Goal: Download file/media

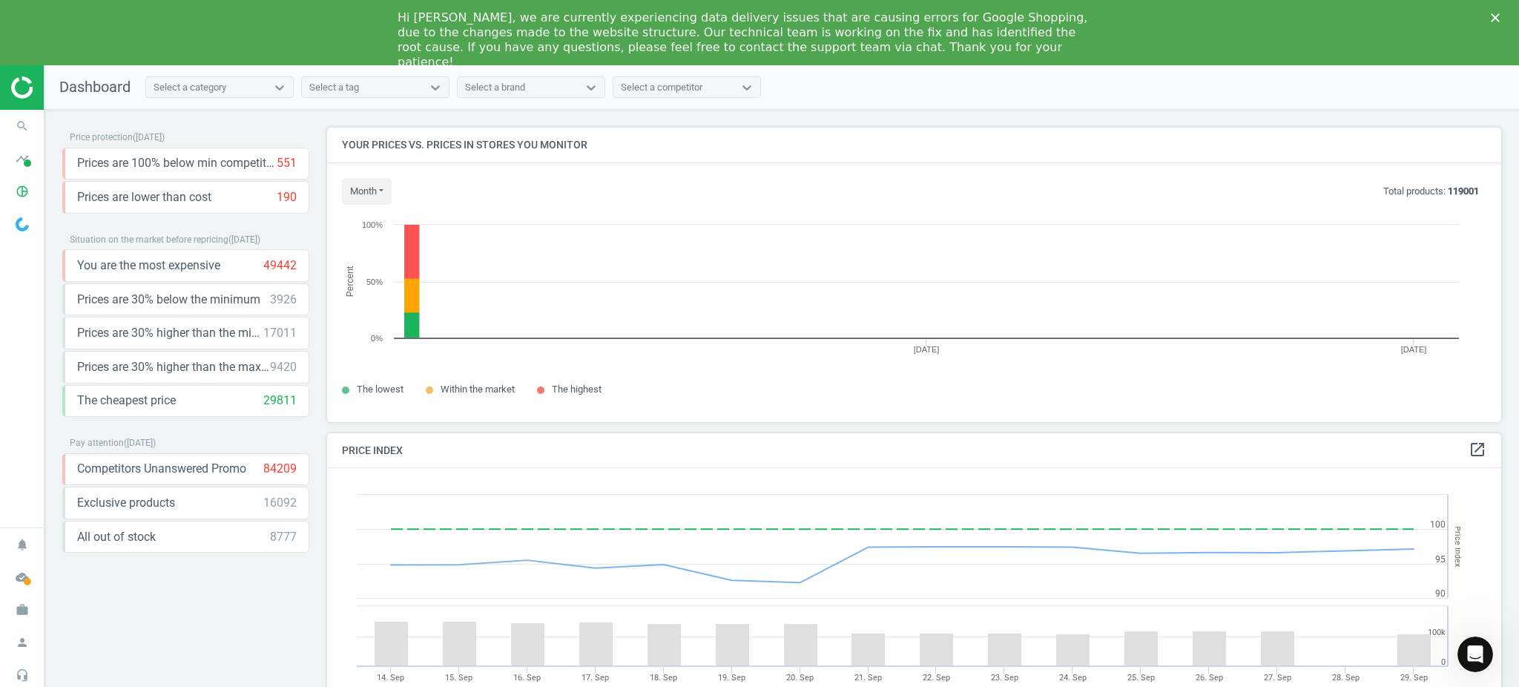
scroll to position [324, 1189]
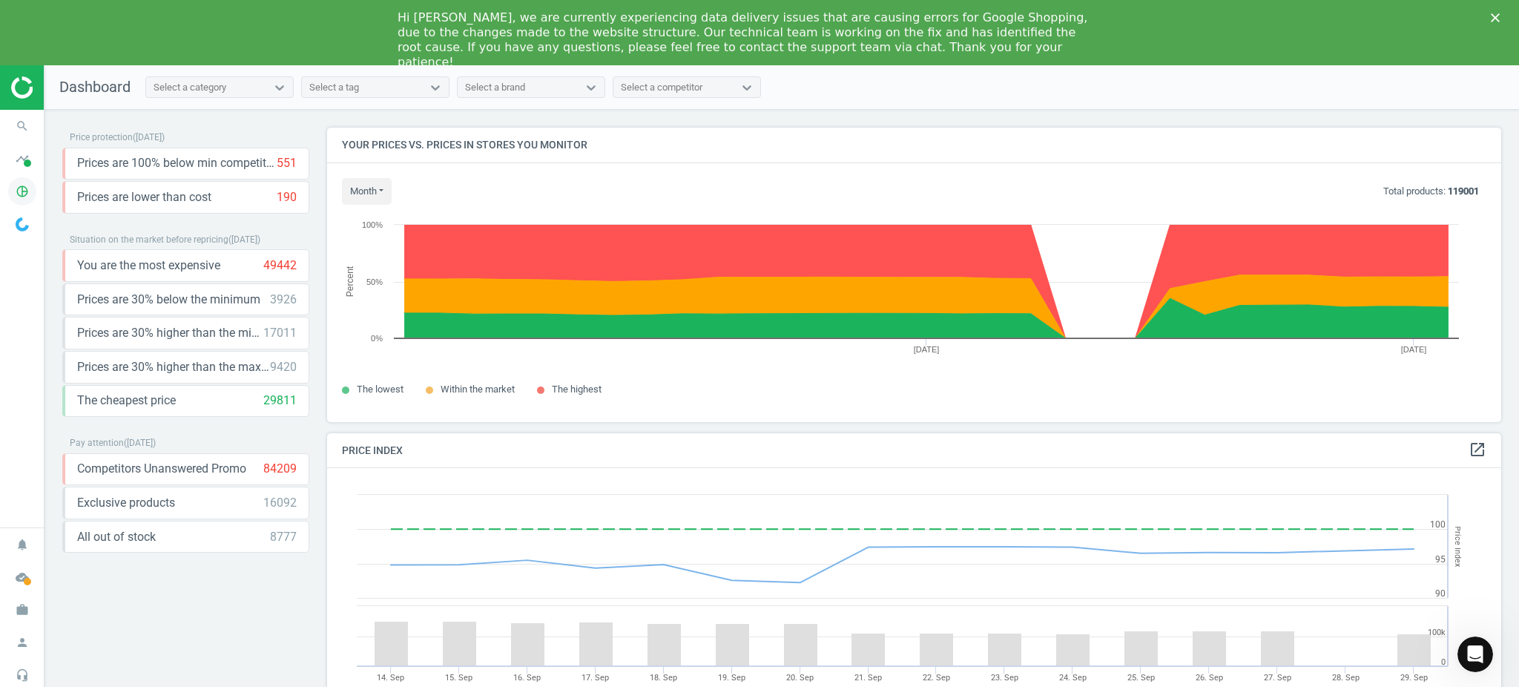
click at [20, 189] on icon "pie_chart_outlined" at bounding box center [22, 191] width 28 height 28
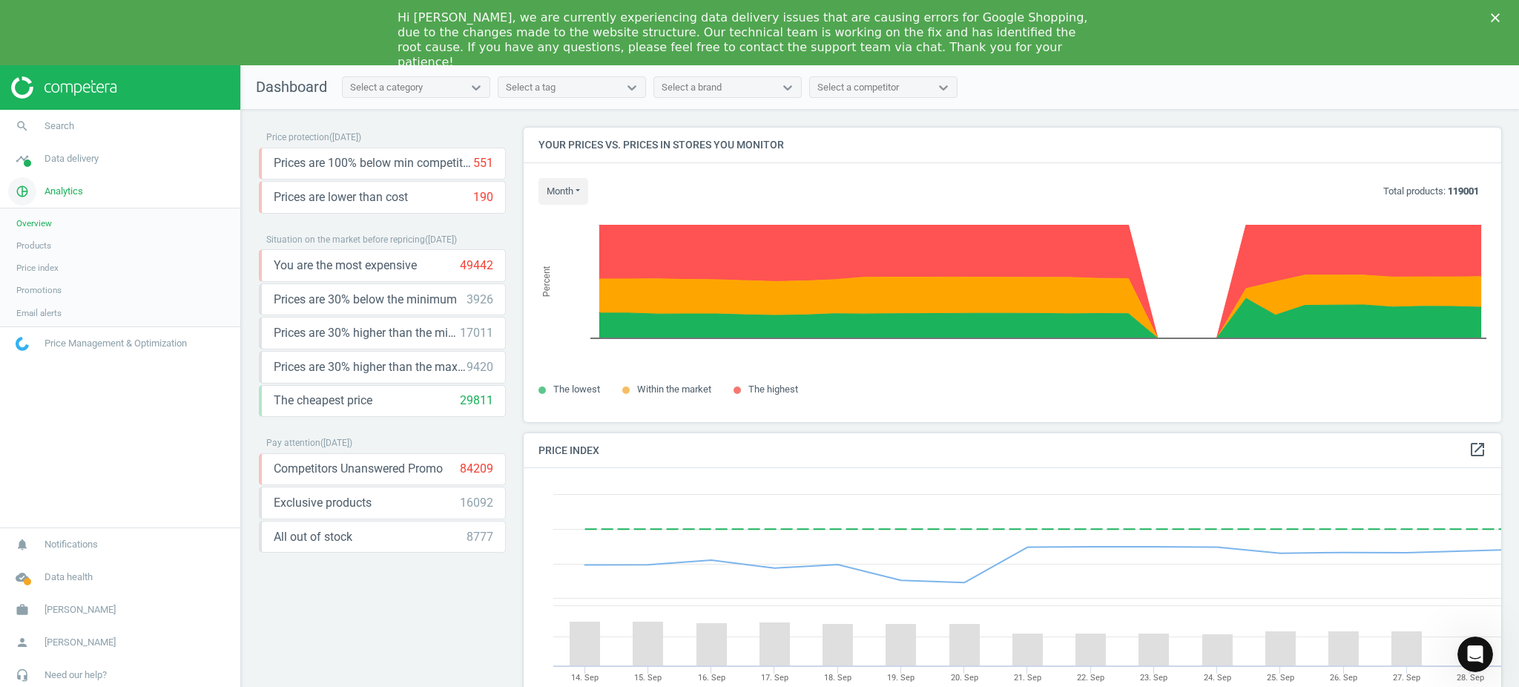
scroll to position [7, 7]
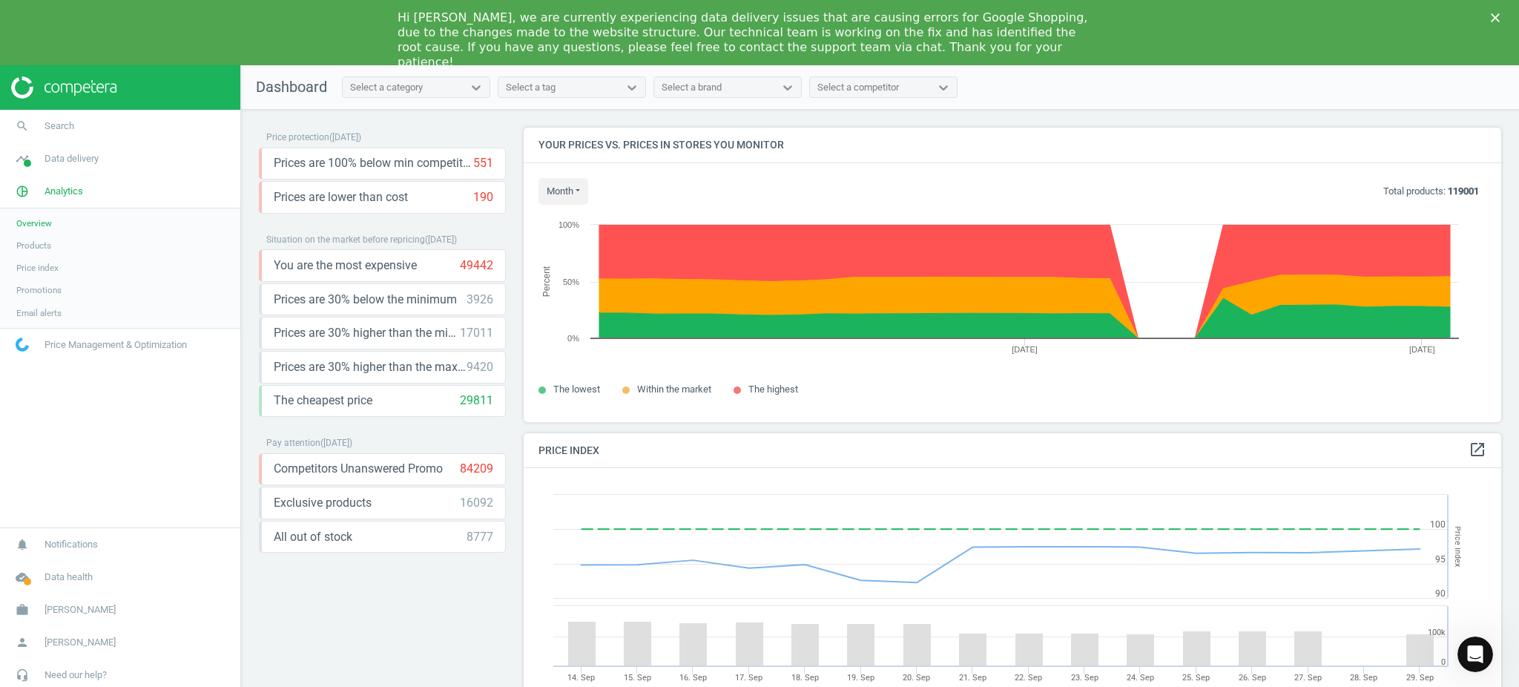
click at [65, 246] on link "Products" at bounding box center [120, 245] width 240 height 22
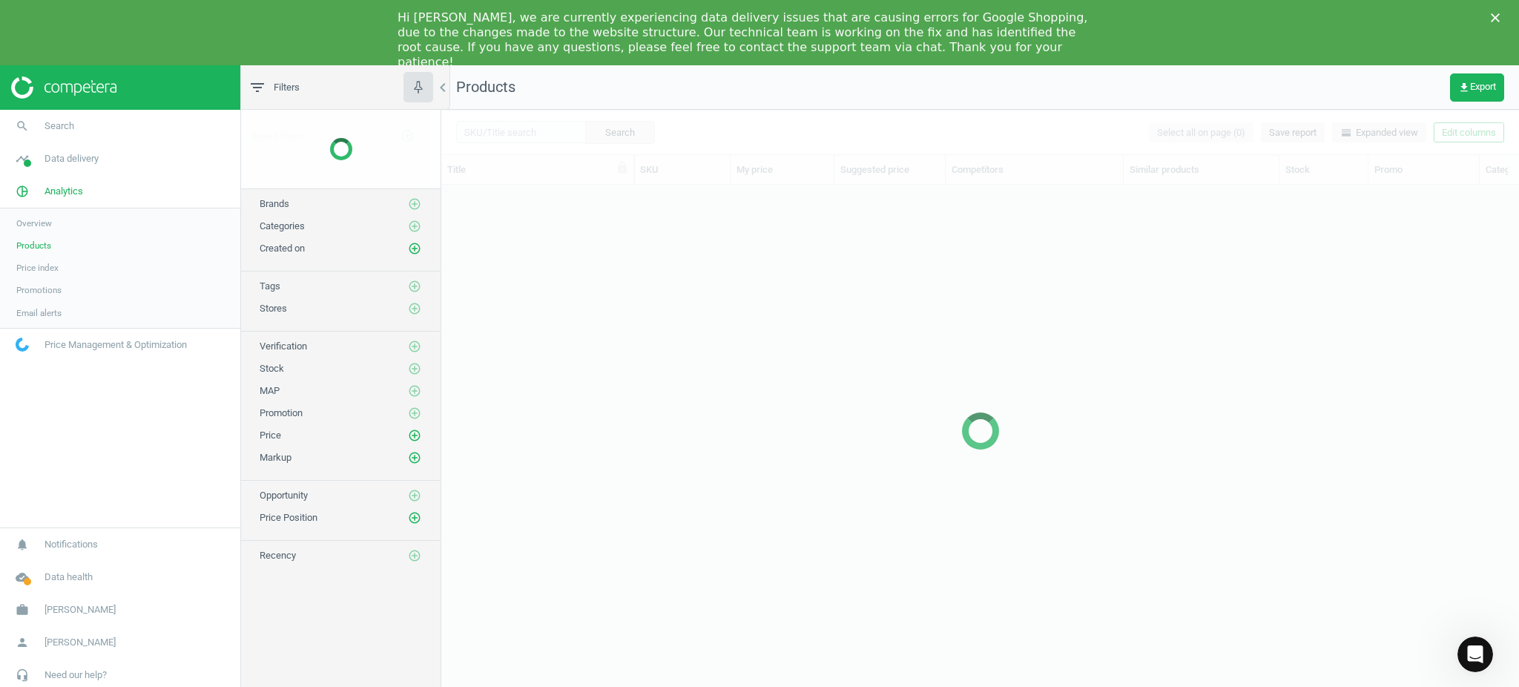
scroll to position [510, 1062]
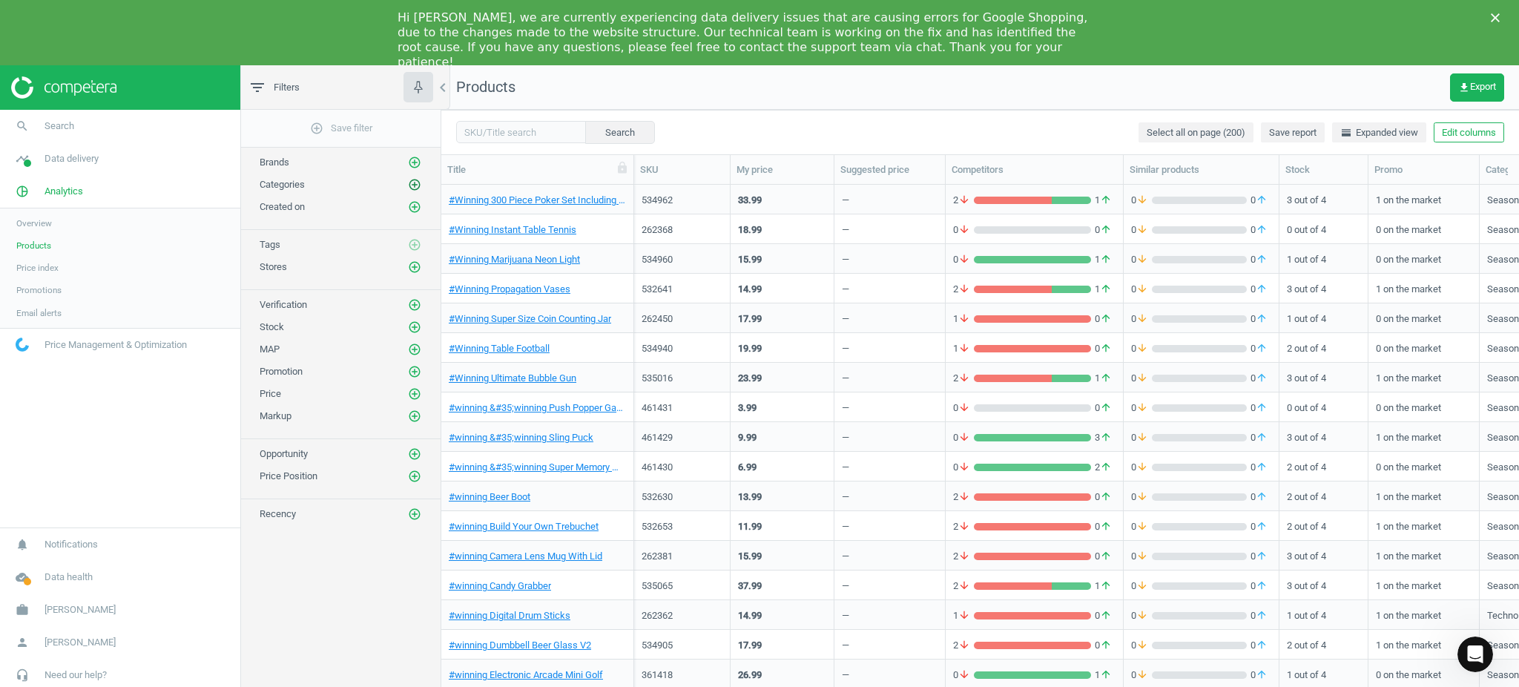
click at [410, 183] on icon "add_circle_outline" at bounding box center [414, 184] width 13 height 13
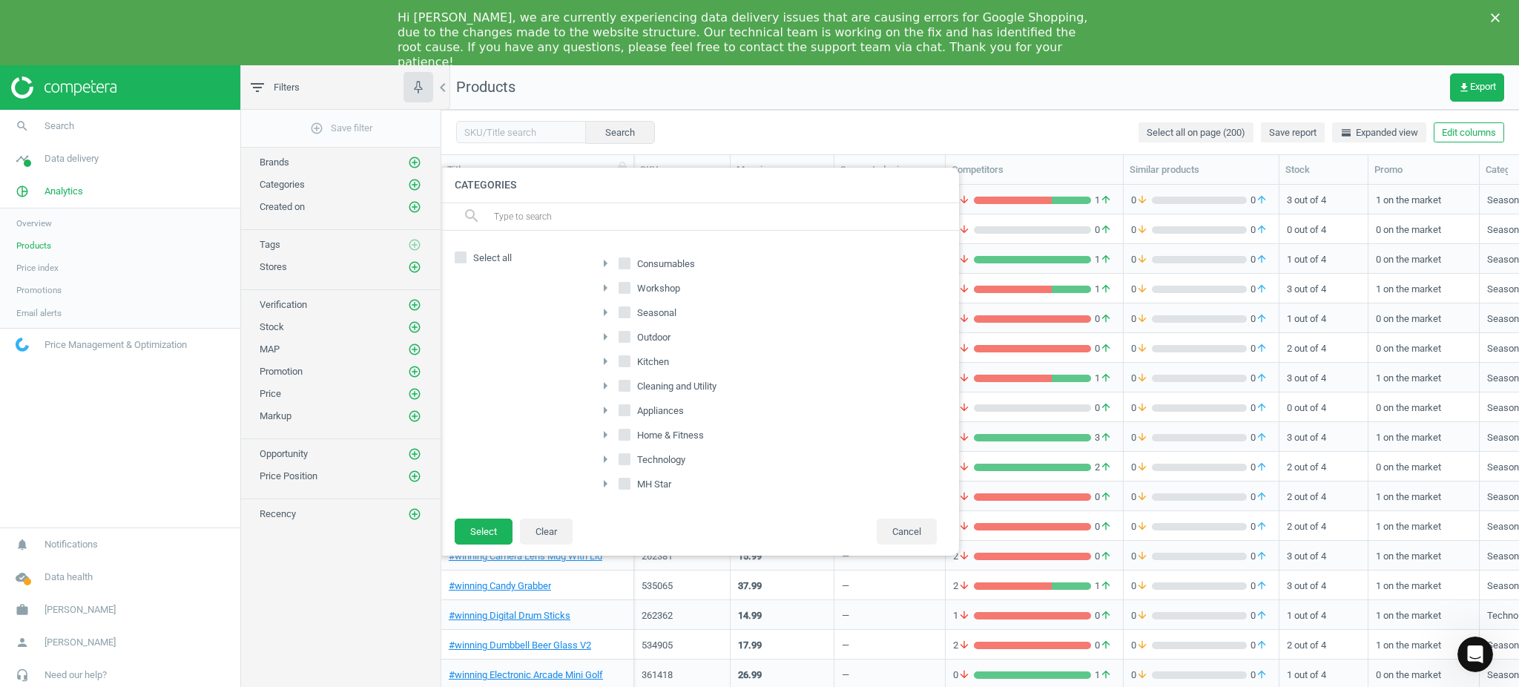
click at [622, 438] on input "Home & Fitness" at bounding box center [624, 435] width 10 height 10
checkbox input "true"
click at [623, 485] on input "MH Star" at bounding box center [624, 484] width 10 height 10
checkbox input "true"
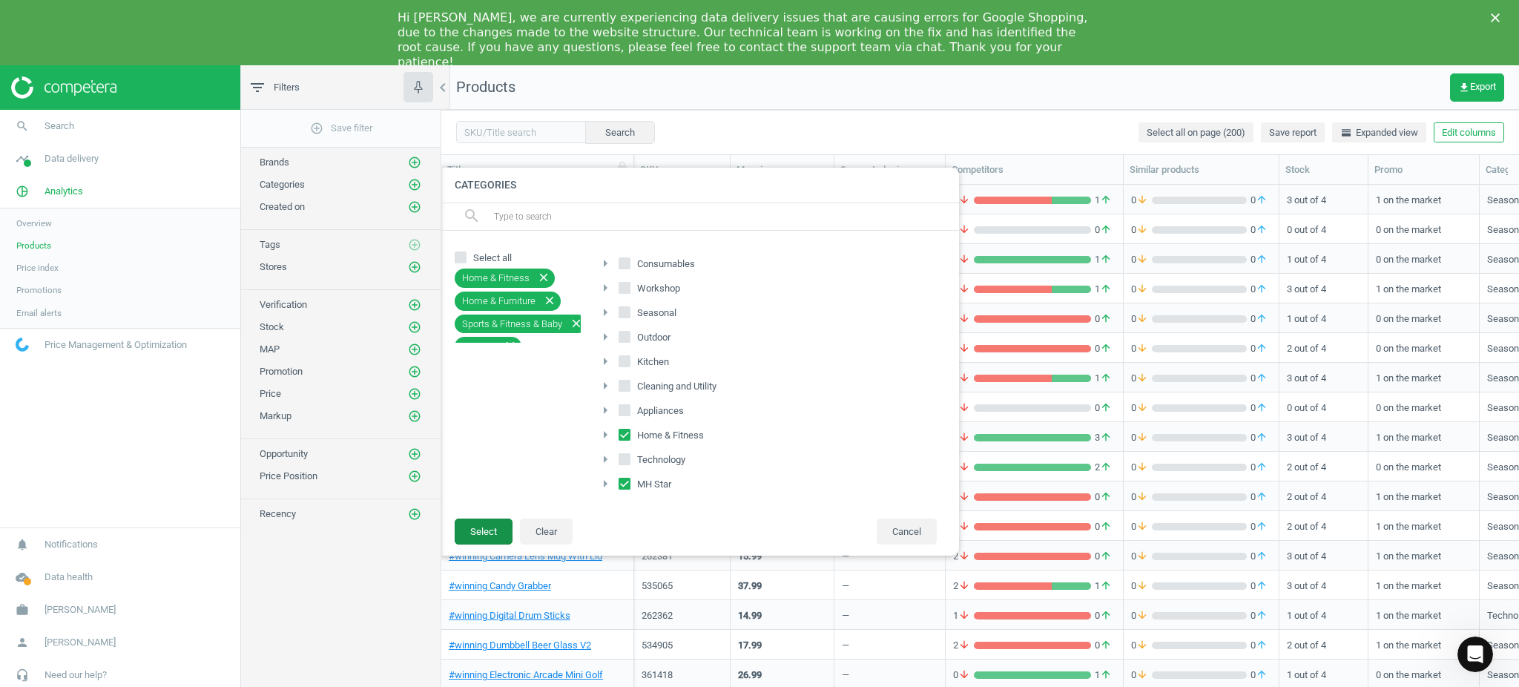
click at [491, 537] on button "Select" at bounding box center [484, 532] width 58 height 27
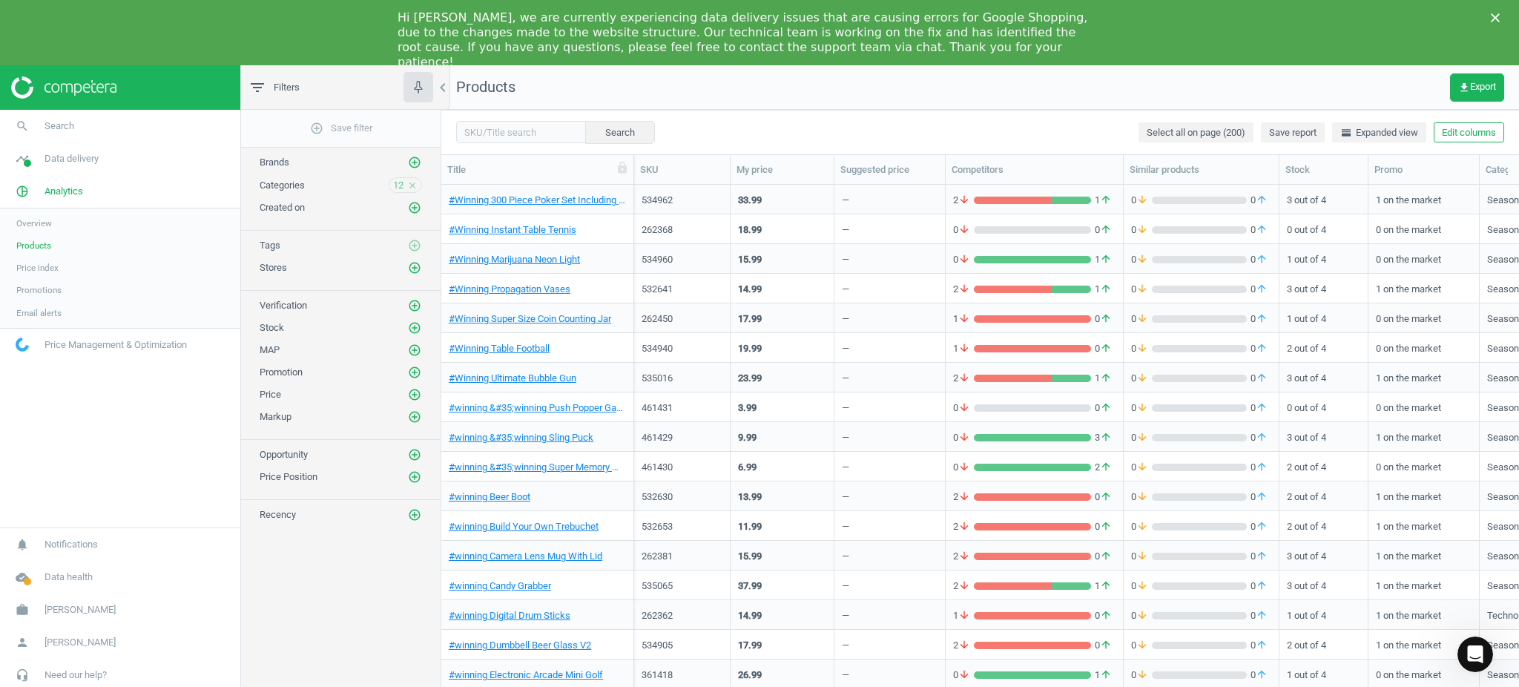
click at [412, 185] on icon "close" at bounding box center [412, 185] width 10 height 10
click at [412, 185] on icon "add_circle_outline" at bounding box center [414, 184] width 13 height 13
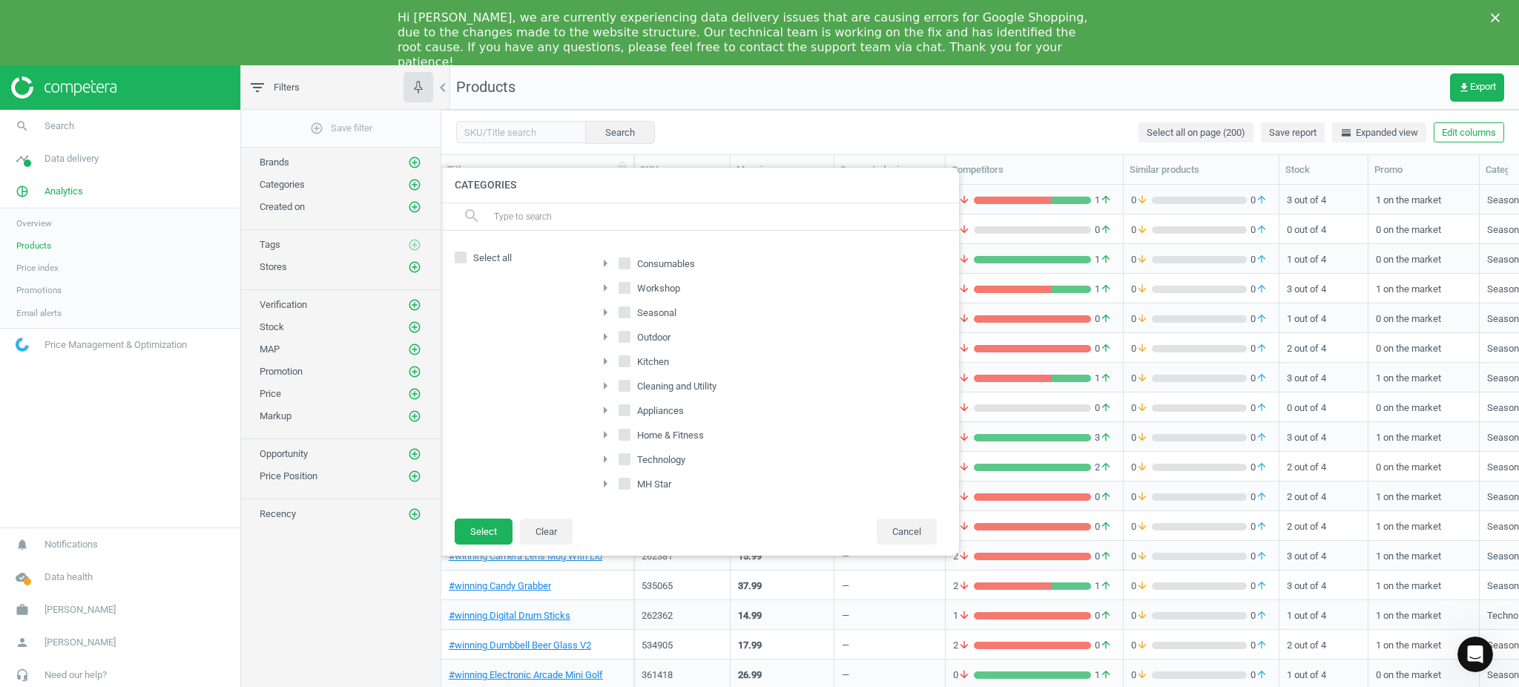
click at [623, 436] on input "Home & Fitness" at bounding box center [624, 435] width 10 height 10
checkbox input "true"
click at [622, 490] on icon at bounding box center [625, 484] width 12 height 12
click at [622, 488] on input "MH Star" at bounding box center [624, 484] width 10 height 10
checkbox input "true"
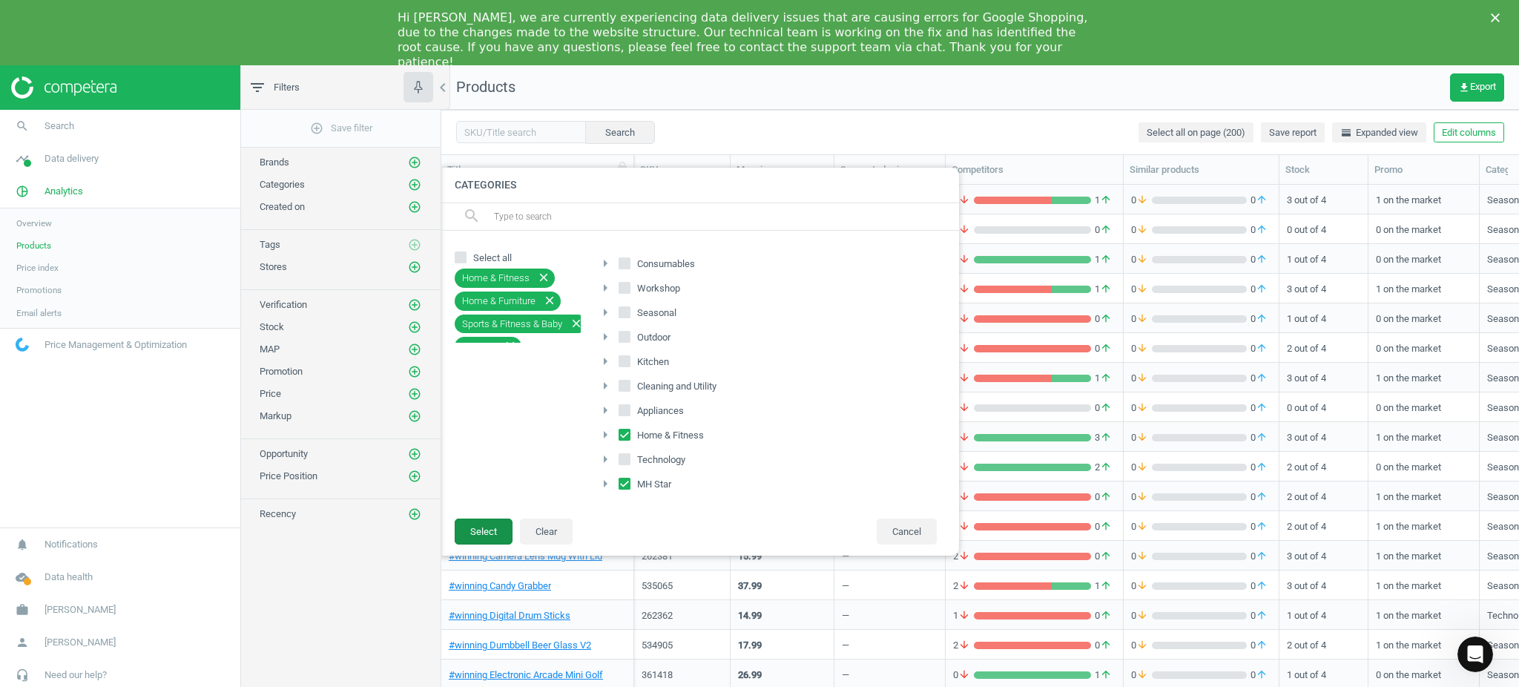
click at [483, 533] on button "Select" at bounding box center [484, 532] width 58 height 27
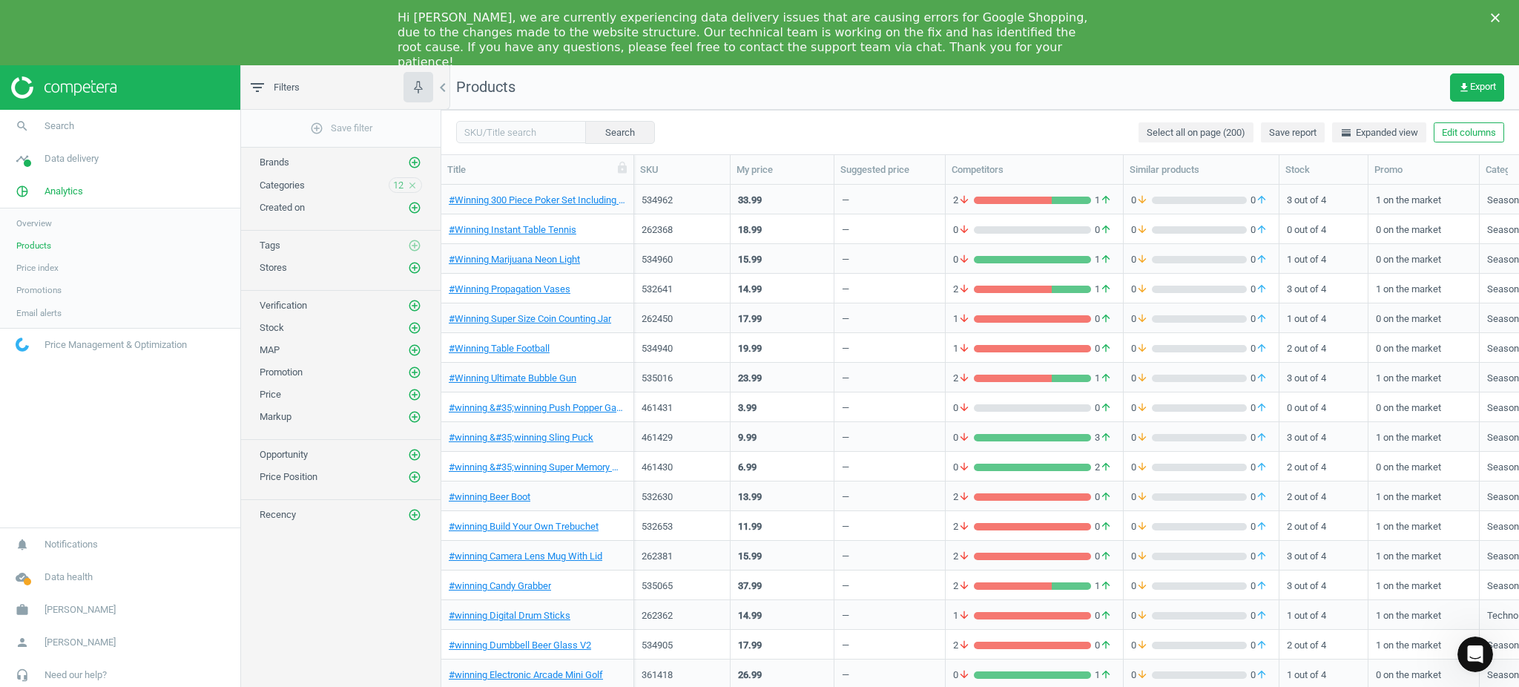
click at [1496, 17] on polygon "Close" at bounding box center [1495, 17] width 9 height 9
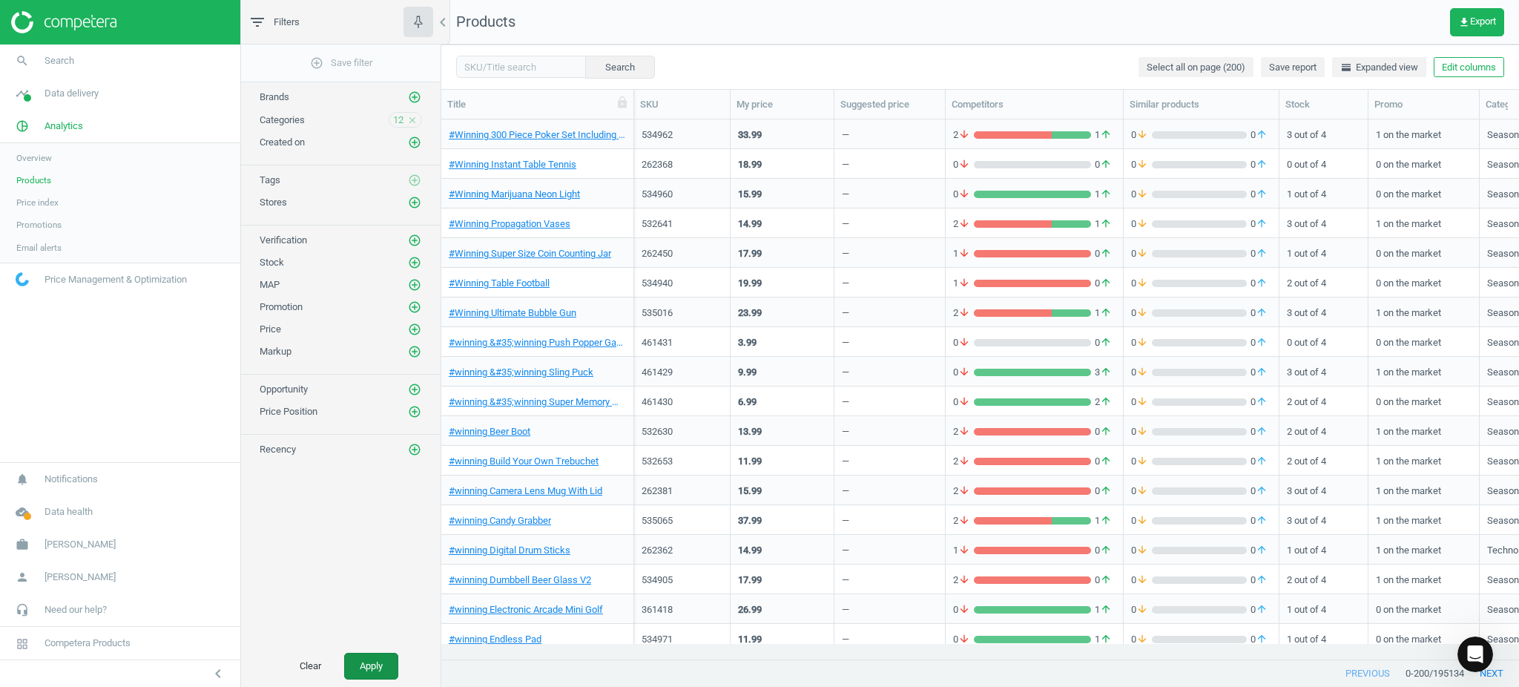
click at [388, 668] on button "Apply" at bounding box center [371, 666] width 54 height 27
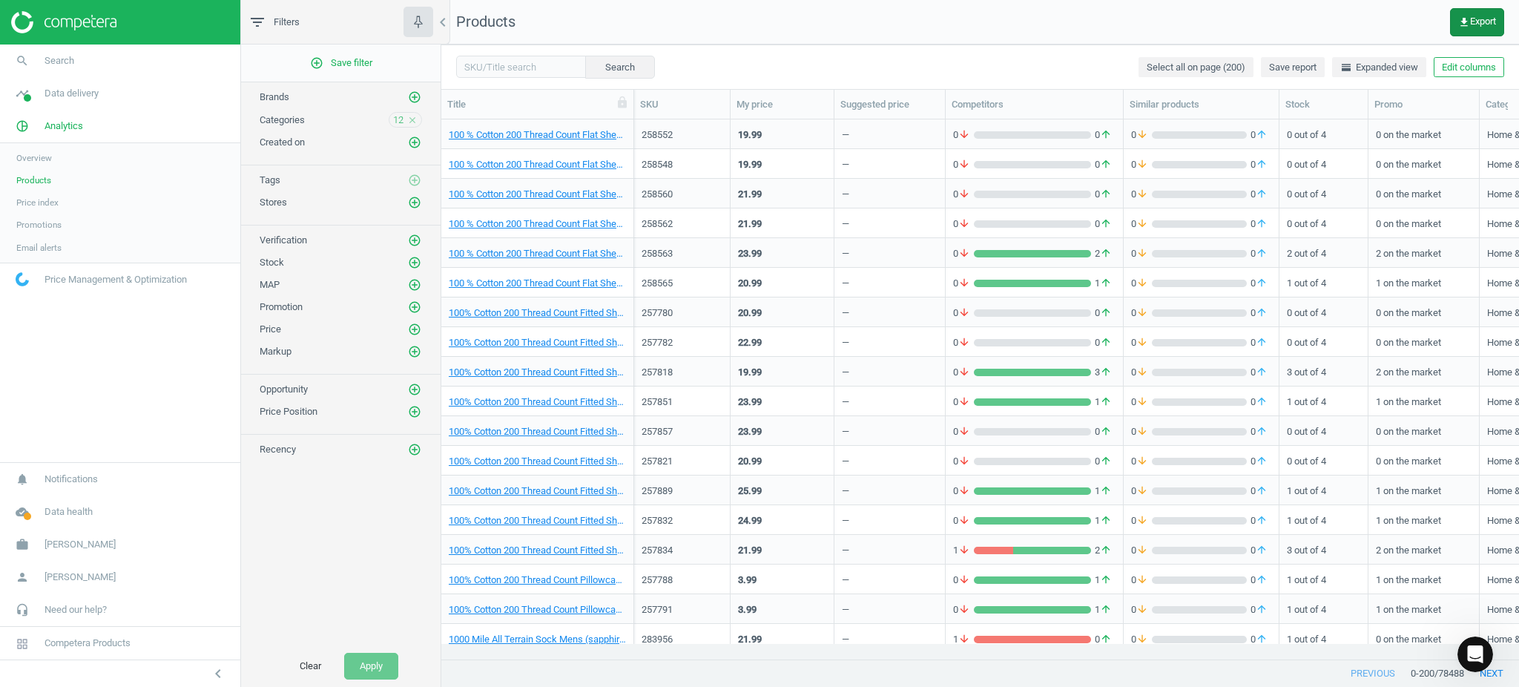
click at [1465, 15] on button "get_app Export" at bounding box center [1477, 22] width 54 height 28
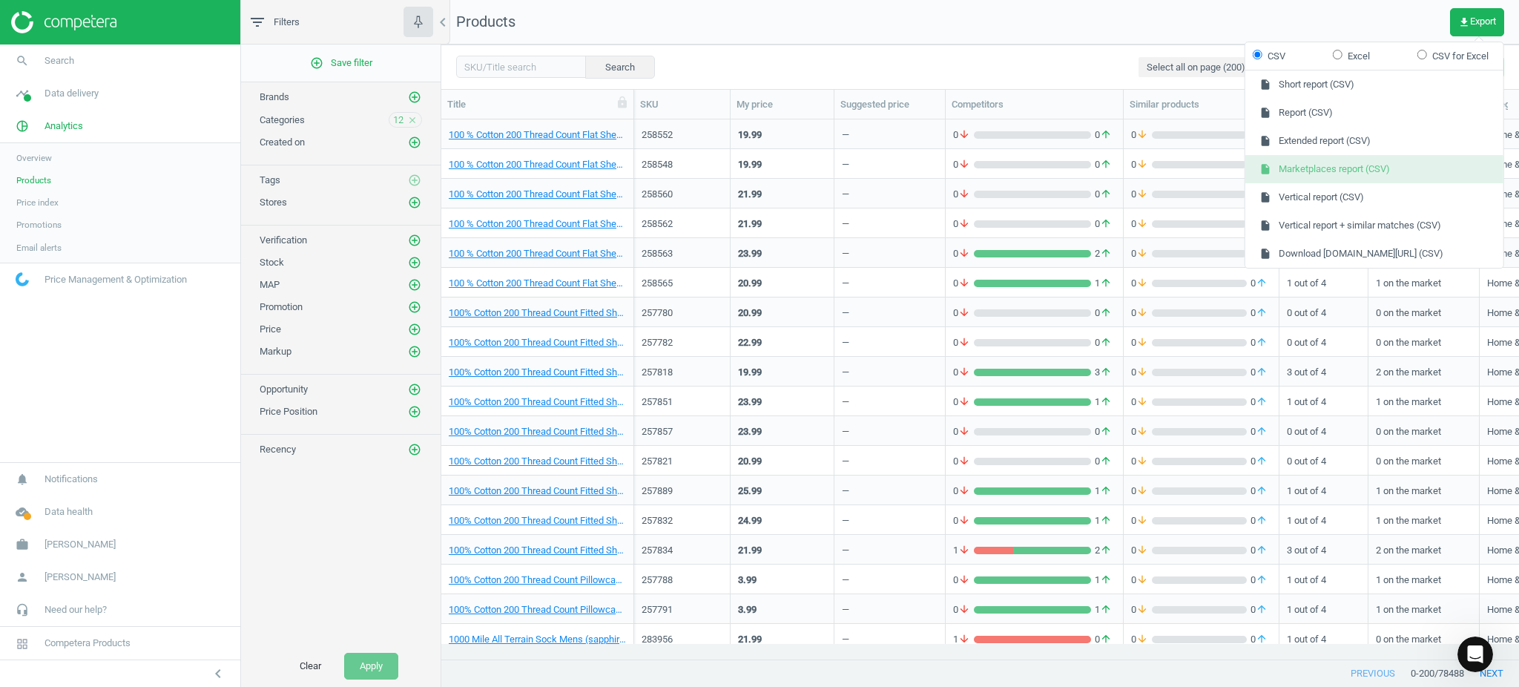
click at [1333, 171] on button "insert_drive_file Marketplaces report (CSV)" at bounding box center [1375, 169] width 258 height 28
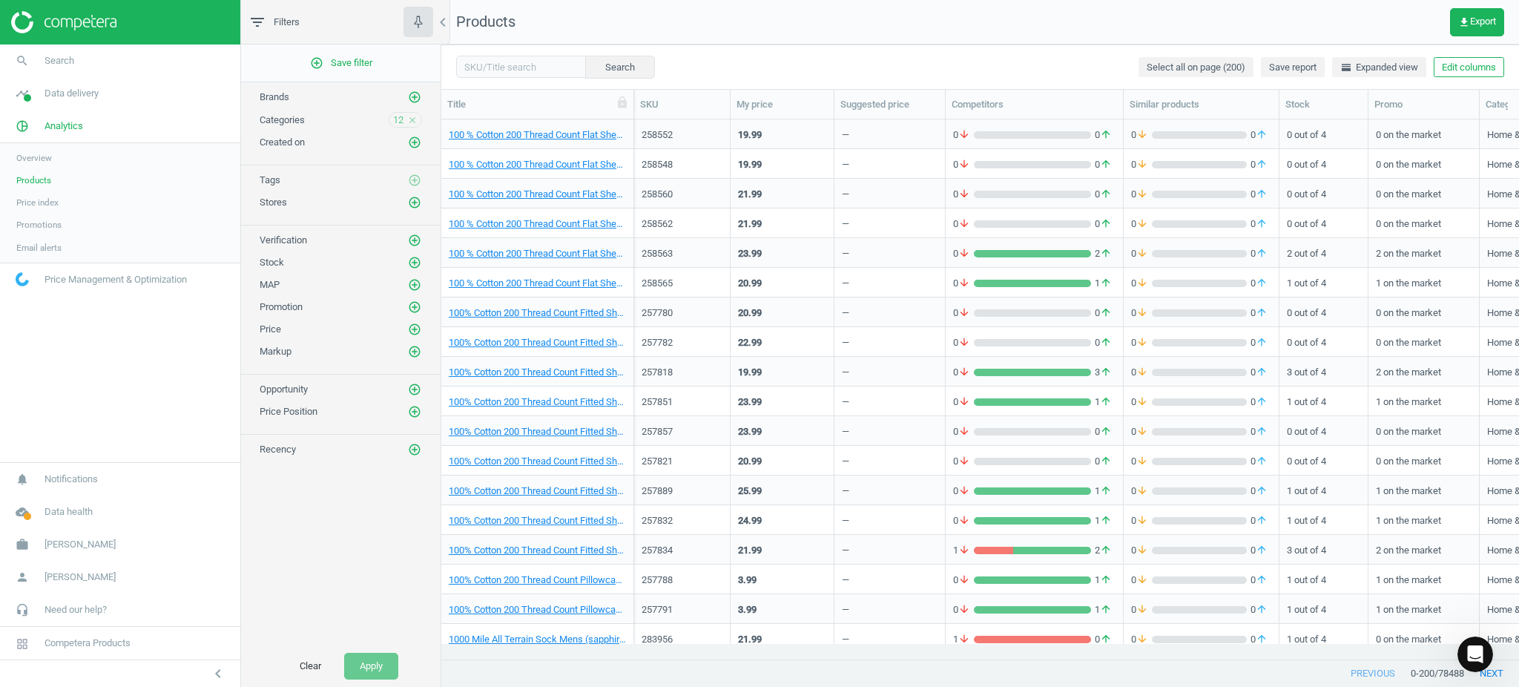
click at [413, 119] on icon "close" at bounding box center [412, 120] width 10 height 10
click at [413, 119] on icon "add_circle_outline" at bounding box center [414, 119] width 13 height 13
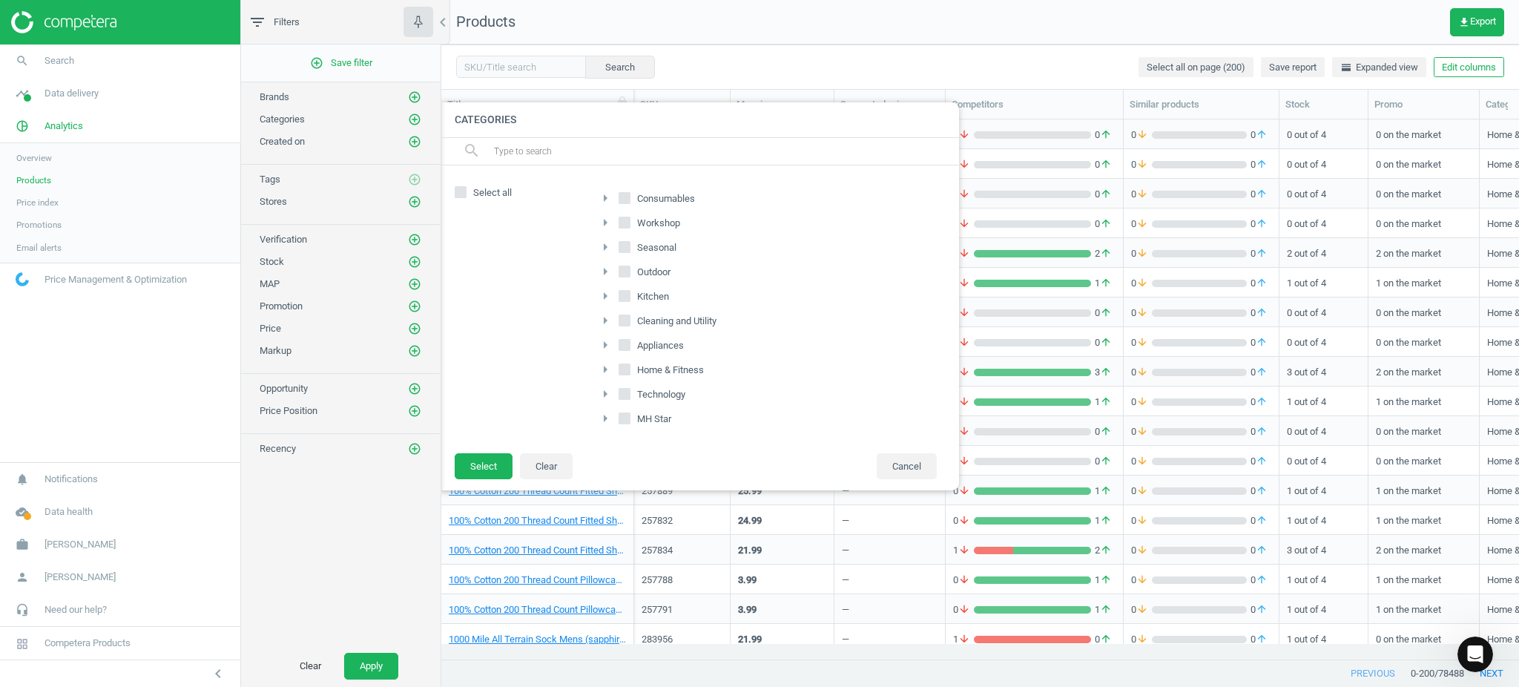
click at [626, 196] on input "Consumables" at bounding box center [624, 199] width 10 height 10
click at [625, 200] on input "Consumables" at bounding box center [624, 199] width 10 height 10
click at [625, 198] on input "Consumables" at bounding box center [624, 199] width 10 height 10
checkbox input "true"
click at [626, 272] on input "Outdoor" at bounding box center [624, 271] width 10 height 10
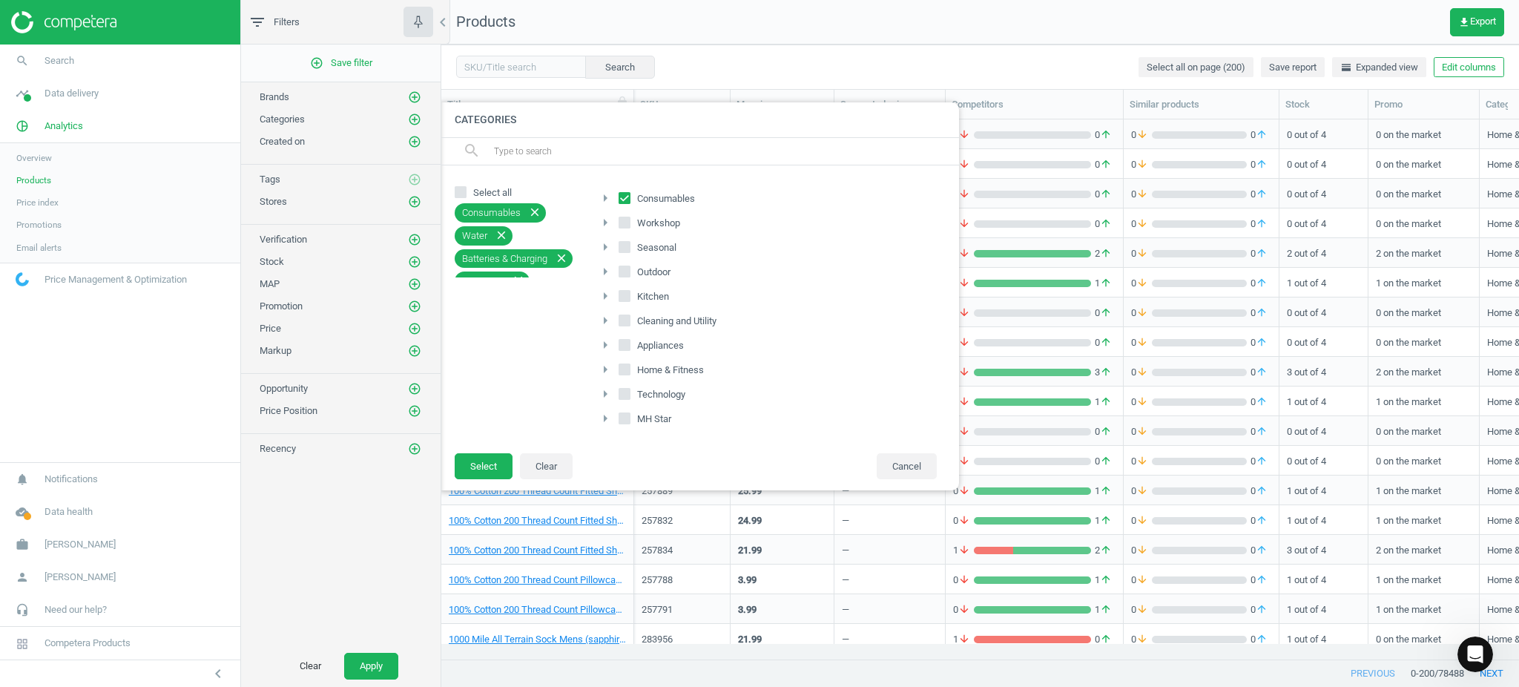
checkbox input "true"
click at [622, 252] on icon at bounding box center [625, 247] width 12 height 12
click at [622, 252] on input "Seasonal" at bounding box center [624, 248] width 10 height 10
checkbox input "true"
click at [485, 461] on button "Select" at bounding box center [484, 466] width 58 height 27
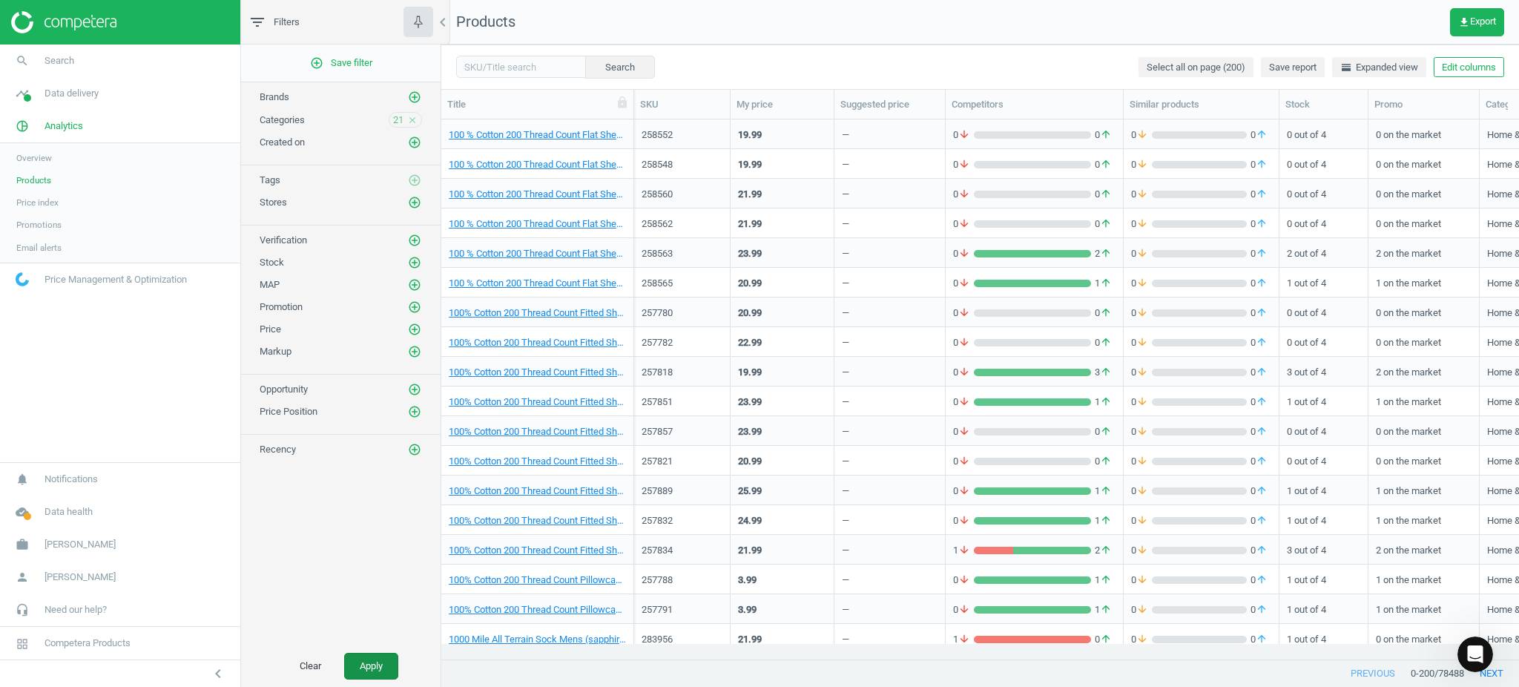
click at [386, 663] on button "Apply" at bounding box center [371, 666] width 54 height 27
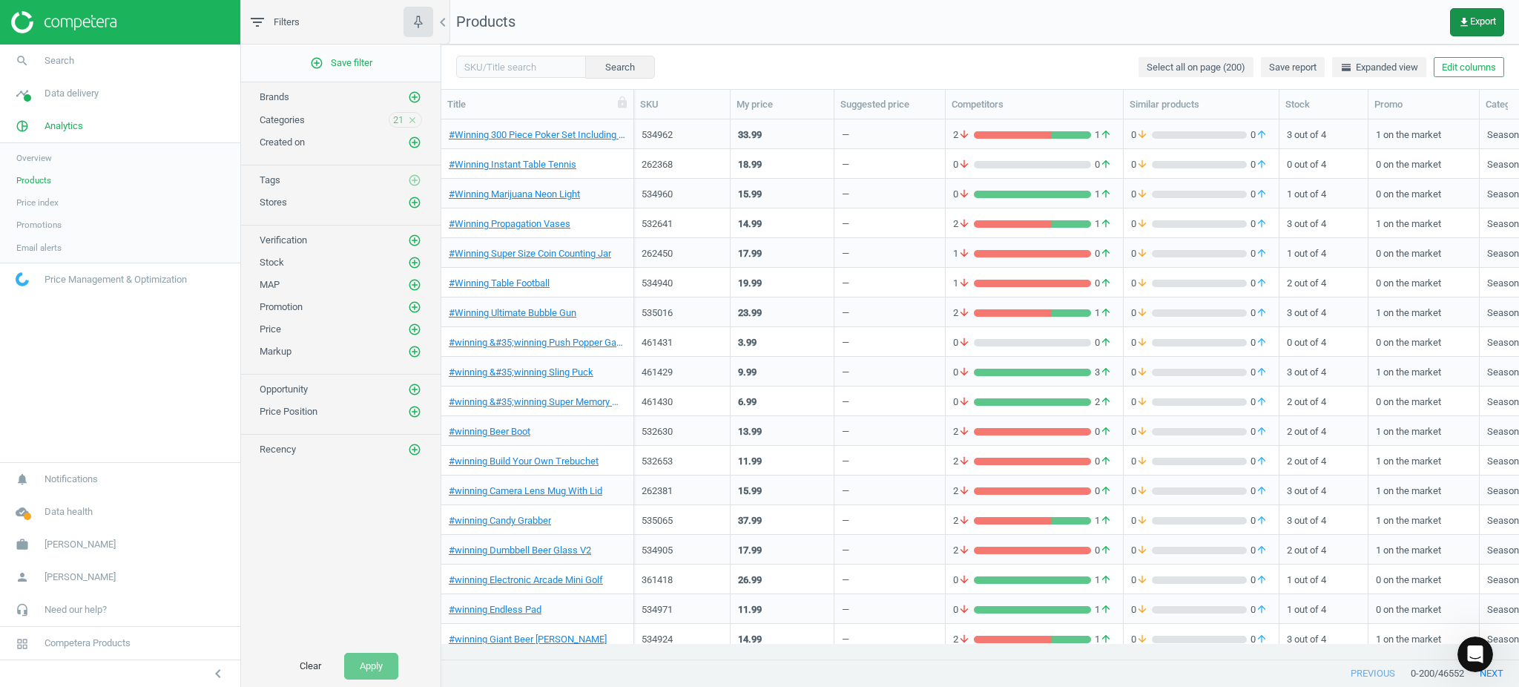
click at [1479, 20] on span "get_app Export" at bounding box center [1478, 22] width 38 height 12
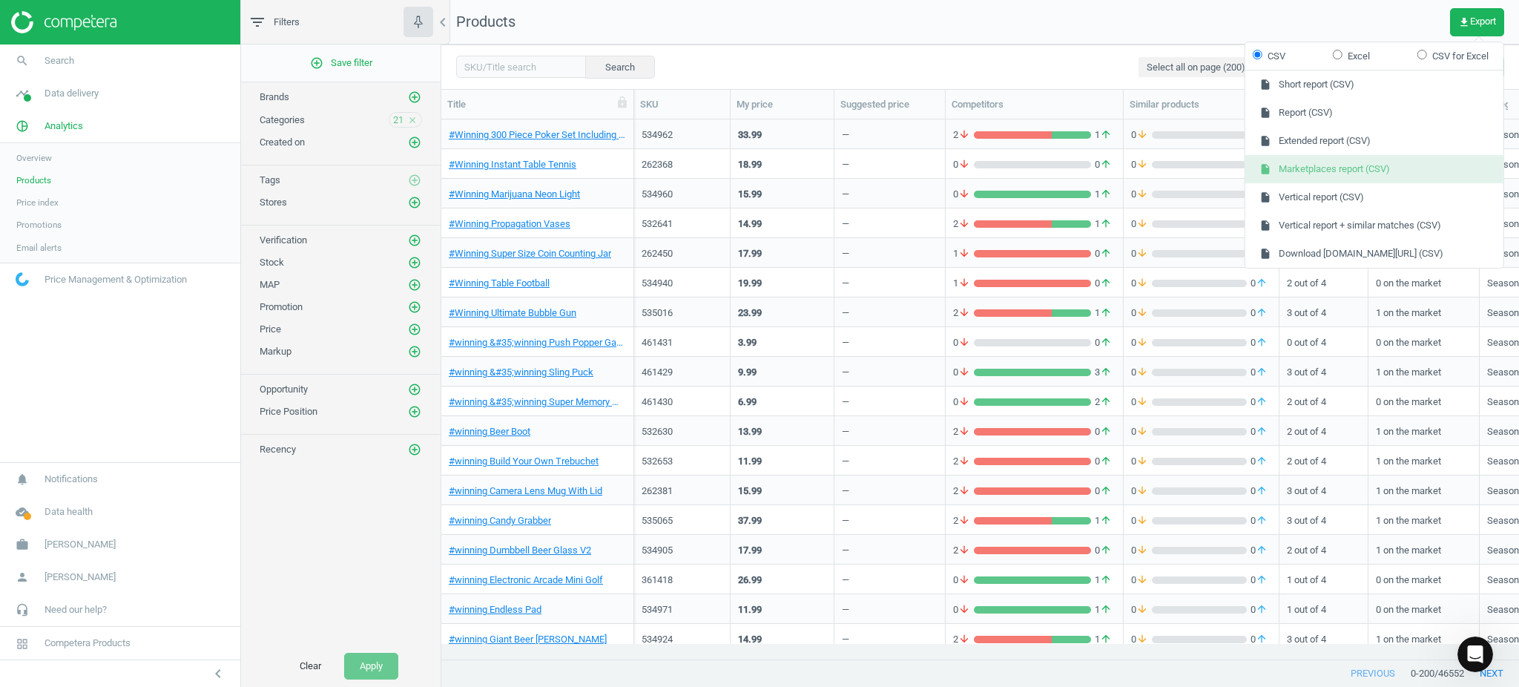
click at [1385, 158] on button "insert_drive_file Marketplaces report (CSV)" at bounding box center [1375, 169] width 258 height 28
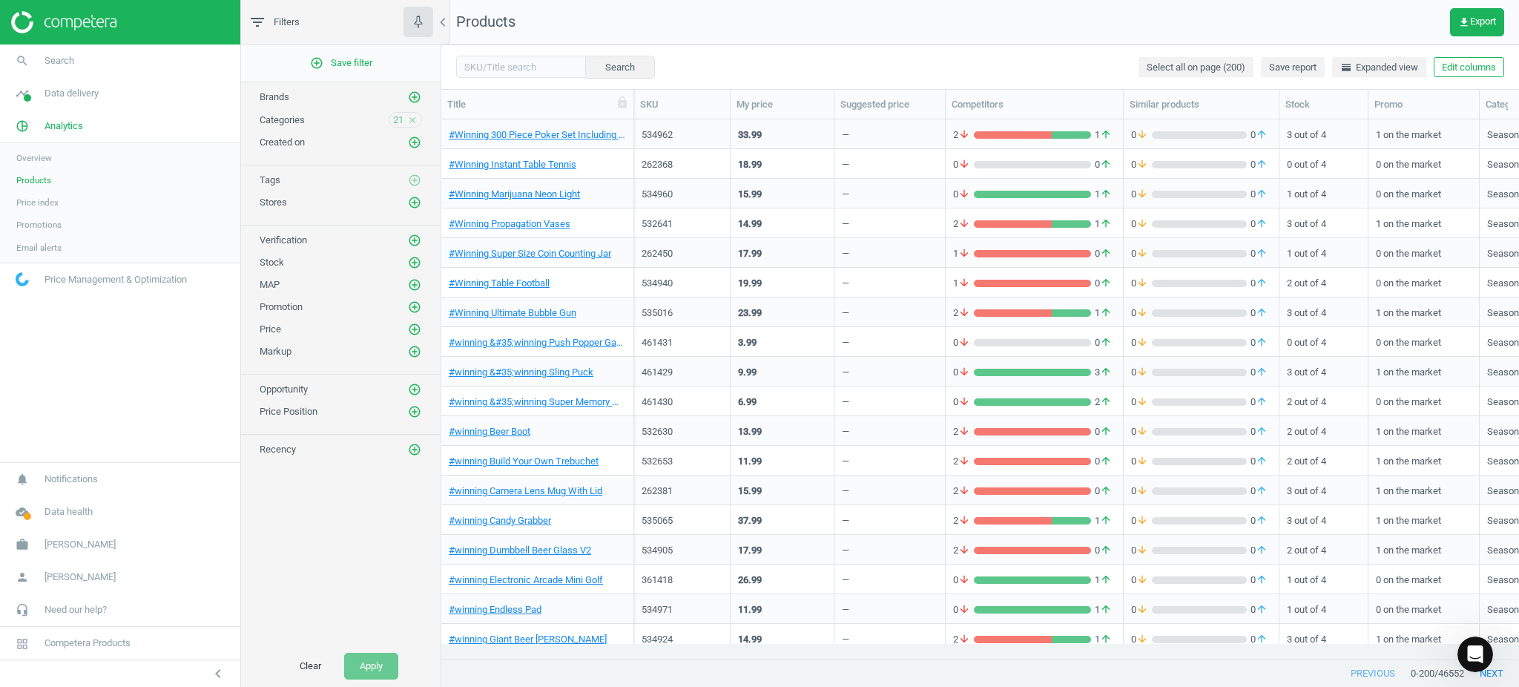
click at [412, 119] on icon "close" at bounding box center [412, 120] width 10 height 10
click at [410, 122] on icon "add_circle_outline" at bounding box center [414, 119] width 13 height 13
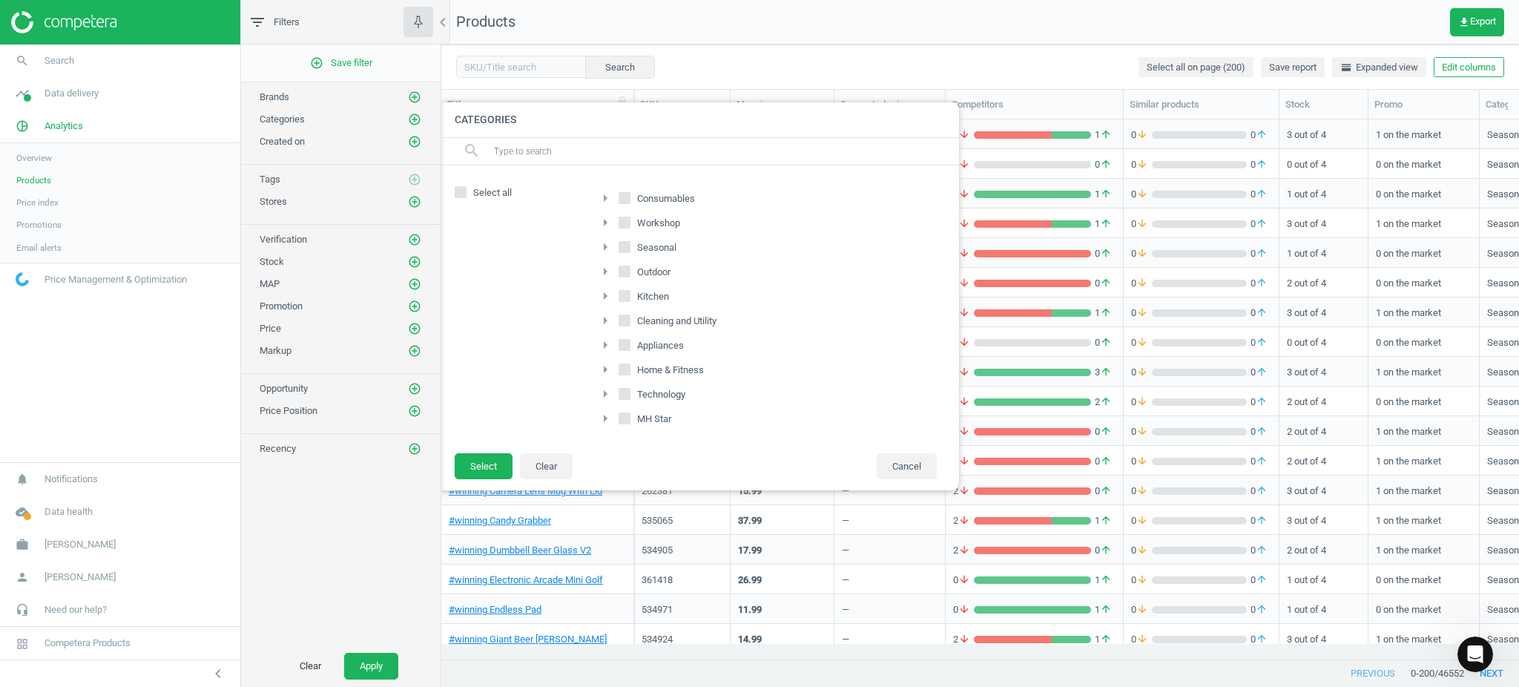
click at [617, 223] on div "arrow_right" at bounding box center [607, 223] width 22 height 19
click at [622, 223] on input "Workshop" at bounding box center [624, 223] width 10 height 10
checkbox input "true"
click at [625, 291] on input "Kitchen" at bounding box center [624, 296] width 10 height 10
checkbox input "true"
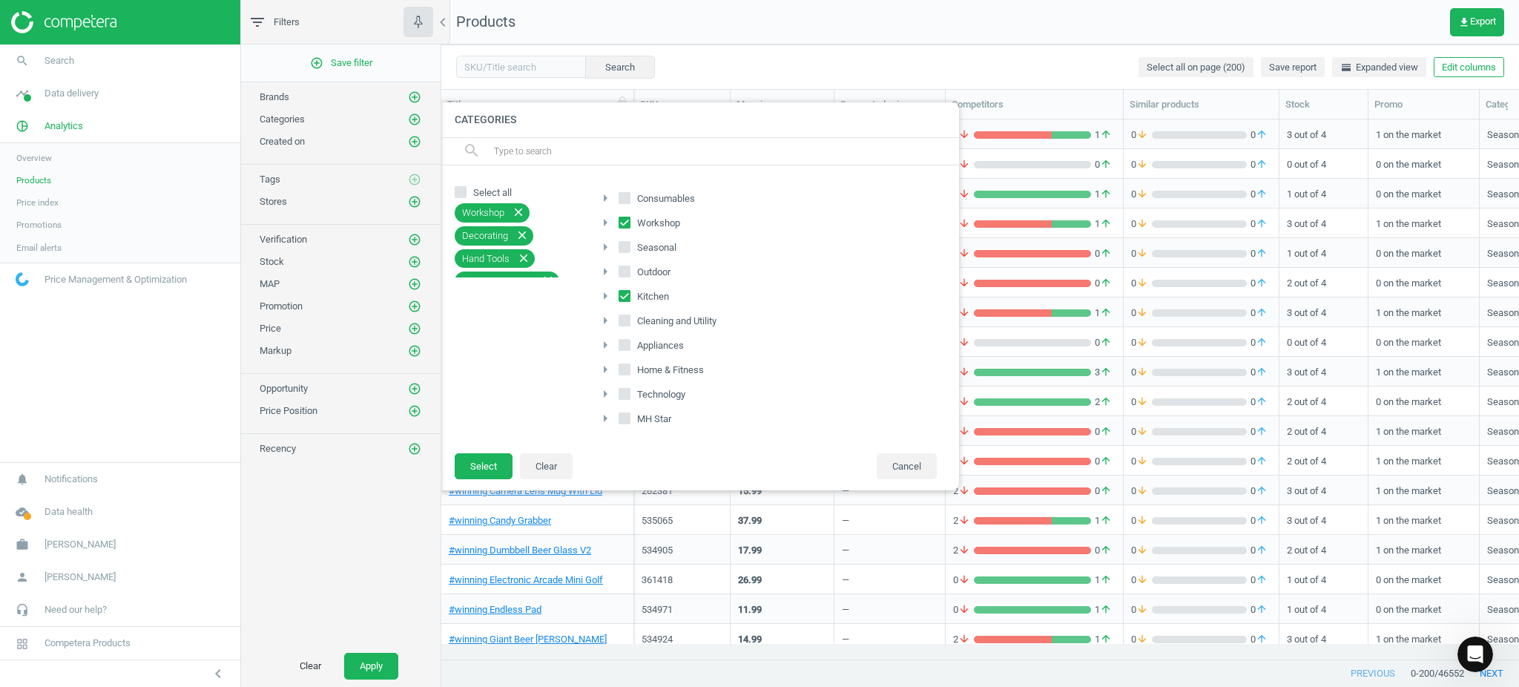
click at [629, 319] on input "Cleaning and Utility" at bounding box center [624, 320] width 10 height 10
checkbox input "true"
click at [622, 349] on input "Appliances" at bounding box center [624, 345] width 10 height 10
checkbox input "true"
click at [625, 398] on input "Technology" at bounding box center [624, 394] width 10 height 10
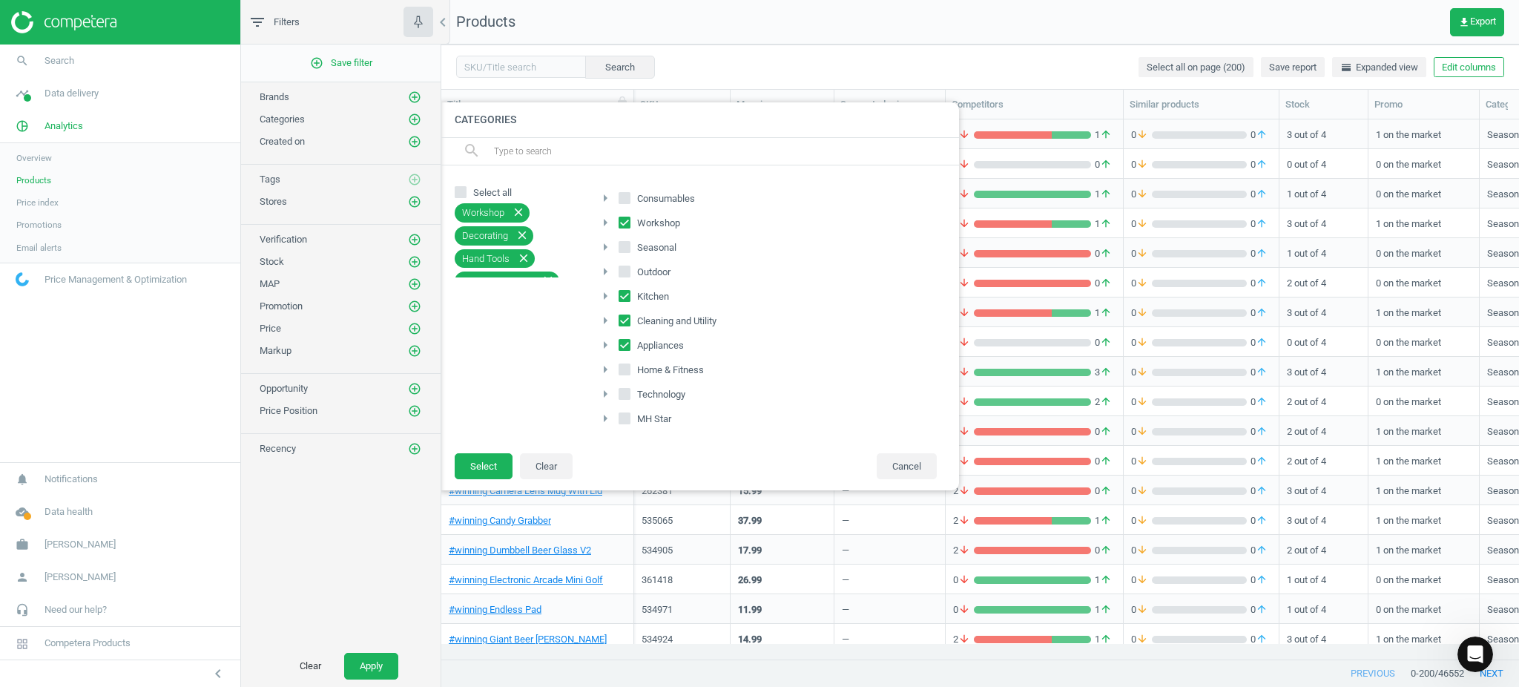
checkbox input "true"
click at [492, 468] on button "Select" at bounding box center [484, 466] width 58 height 27
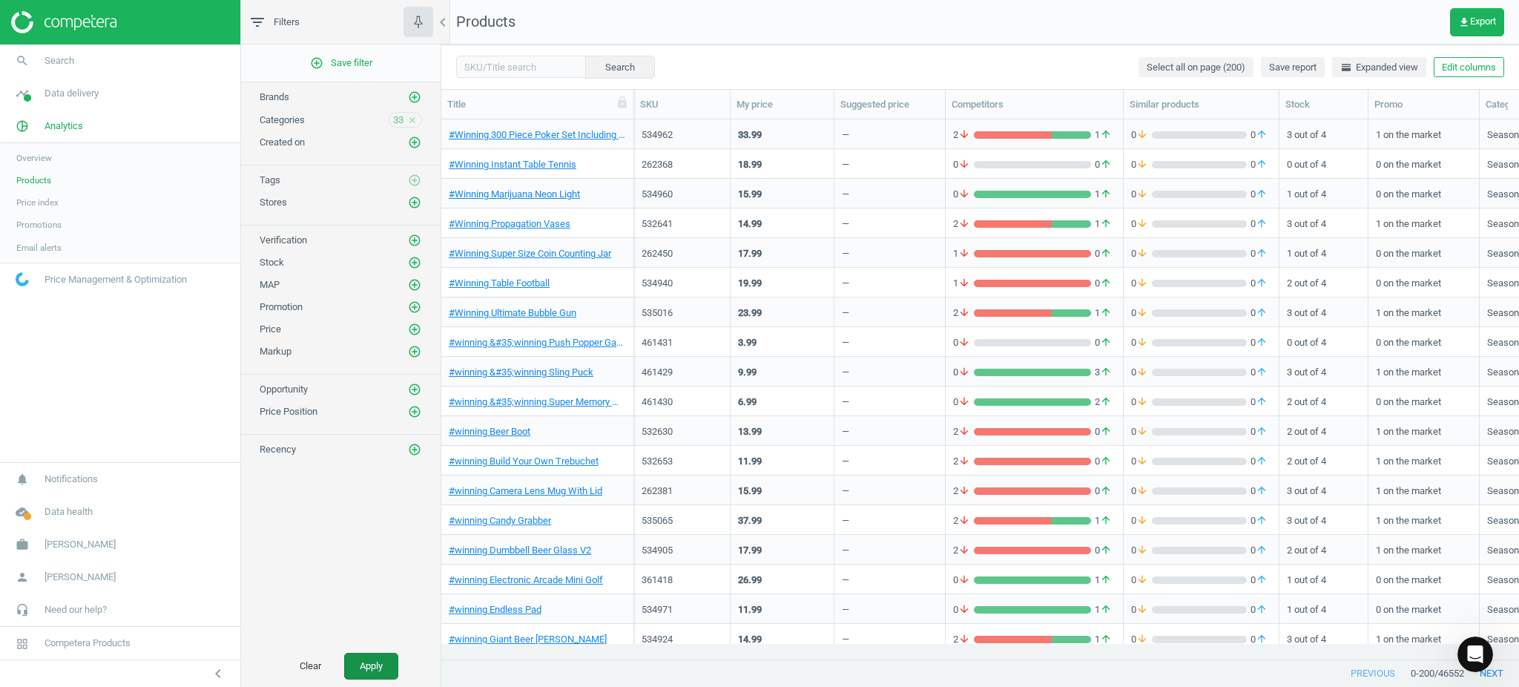
click at [372, 659] on button "Apply" at bounding box center [371, 666] width 54 height 27
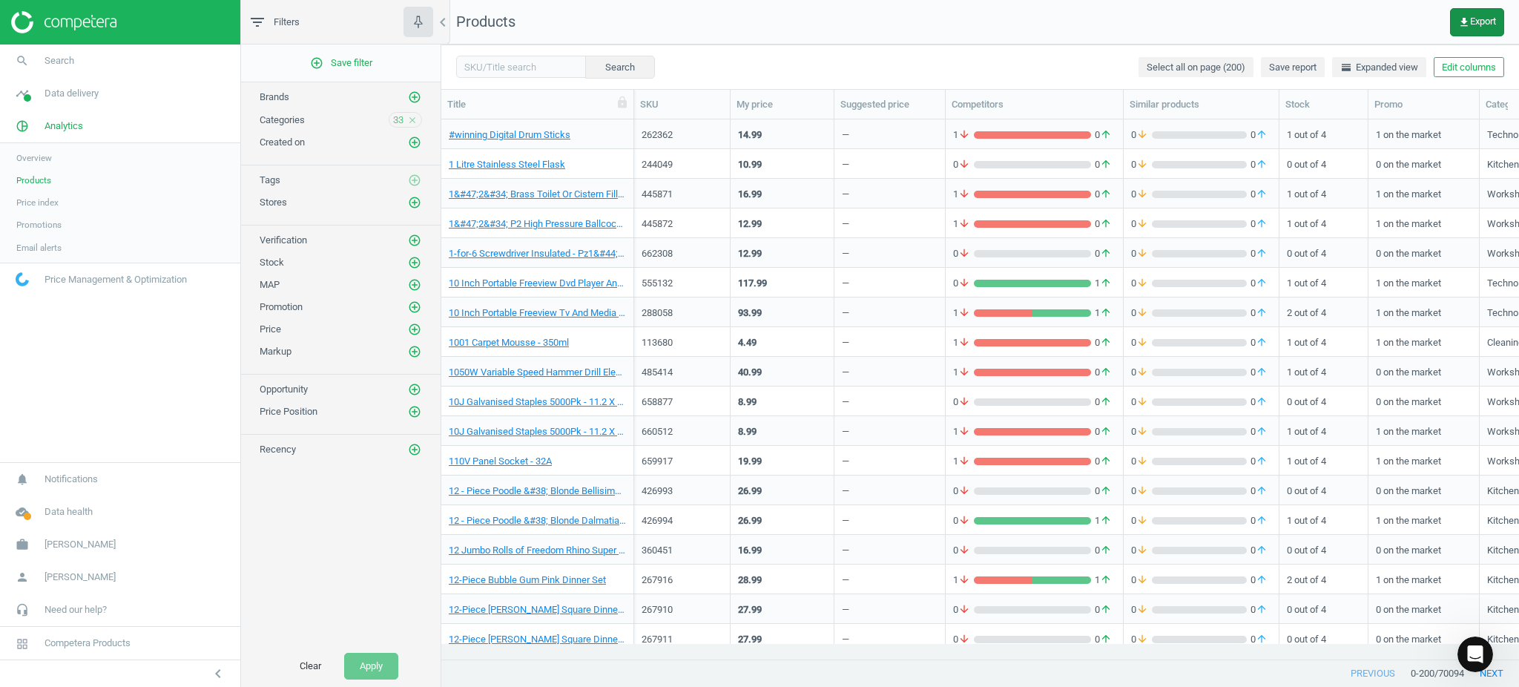
click at [1464, 19] on icon "get_app" at bounding box center [1465, 22] width 12 height 12
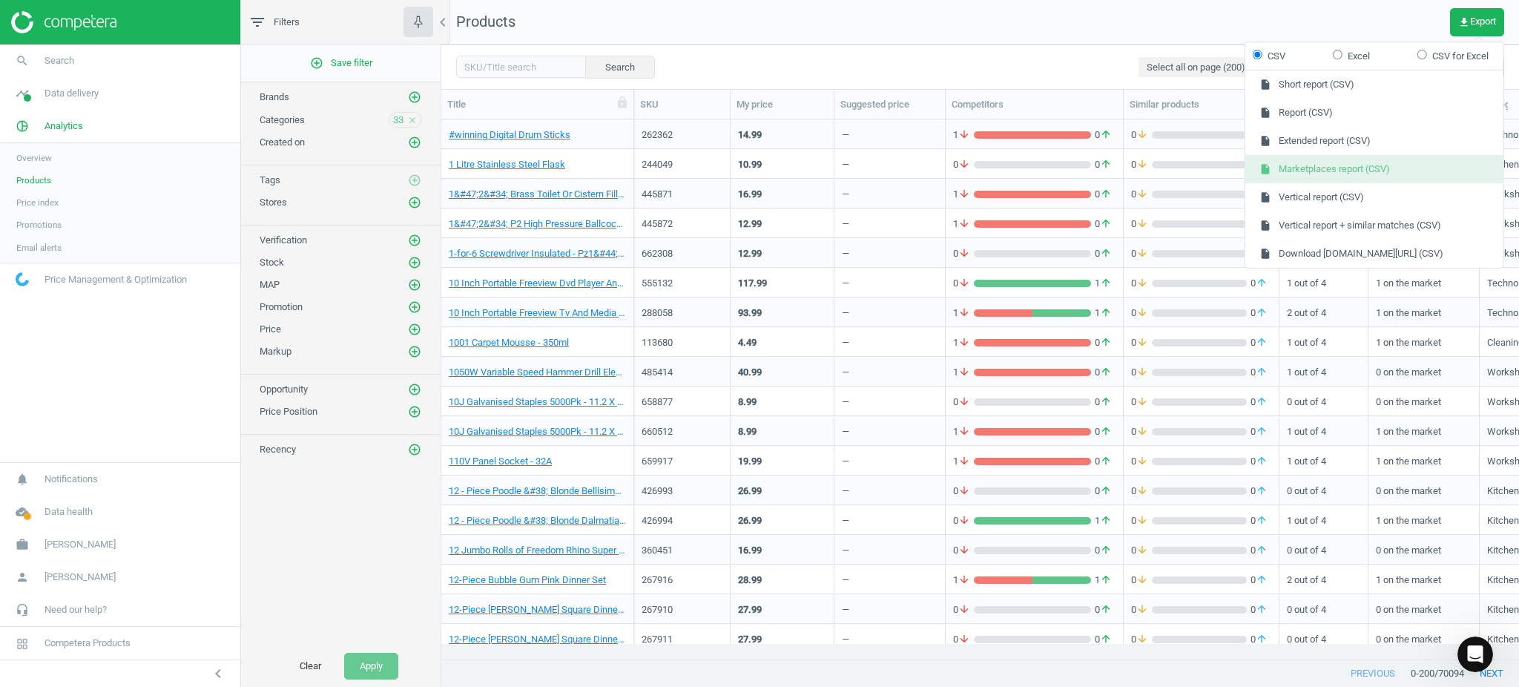
click at [1371, 168] on button "insert_drive_file Marketplaces report (CSV)" at bounding box center [1375, 169] width 258 height 28
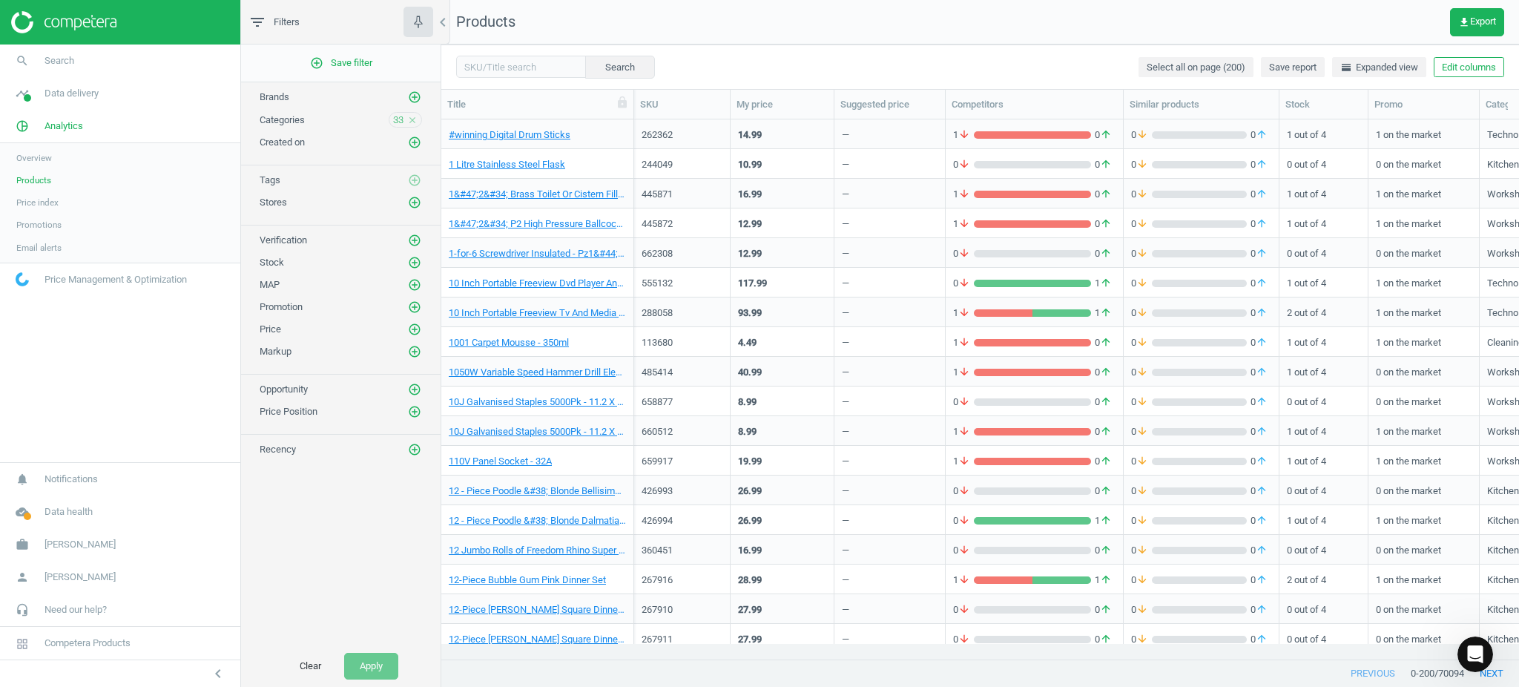
click at [723, 24] on nav "Products get_app Export" at bounding box center [980, 22] width 1078 height 45
